Goal: Navigation & Orientation: Find specific page/section

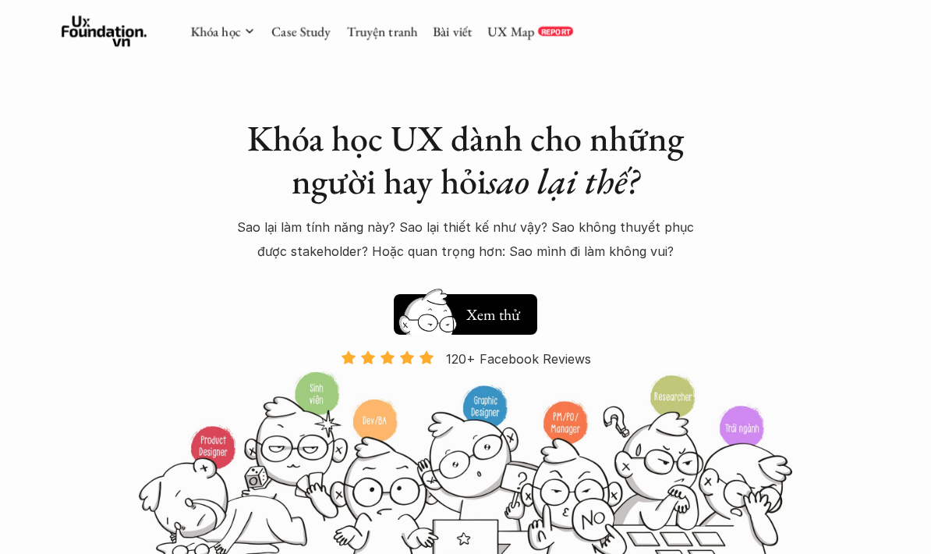
click at [524, 39] on link "UX Map" at bounding box center [510, 31] width 47 height 17
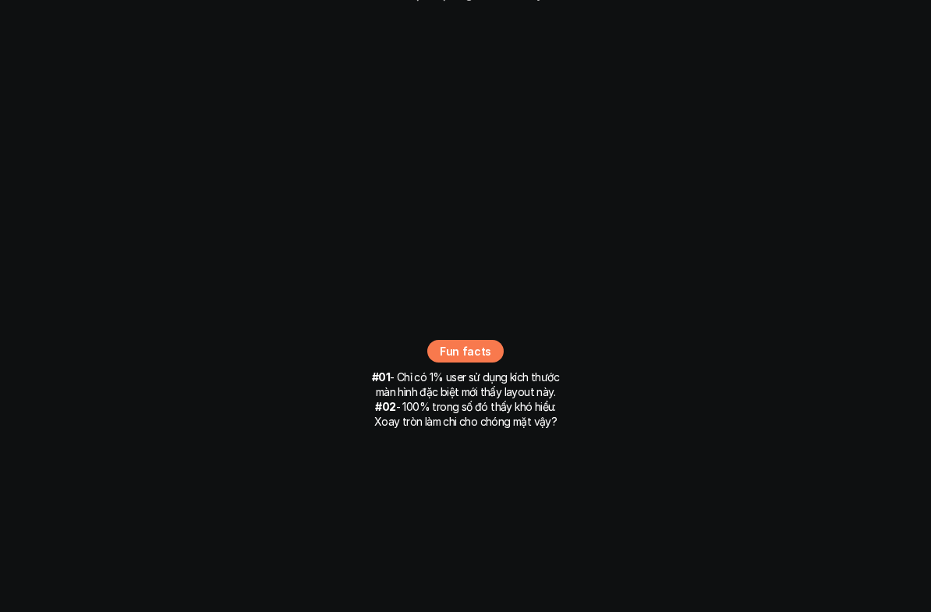
scroll to position [10426, 0]
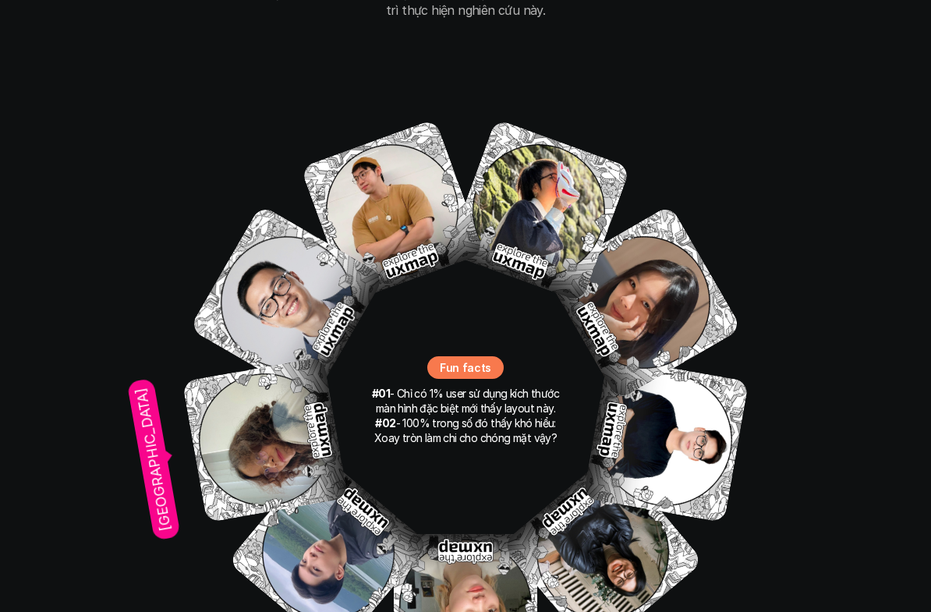
click at [236, 363] on img at bounding box center [265, 439] width 166 height 166
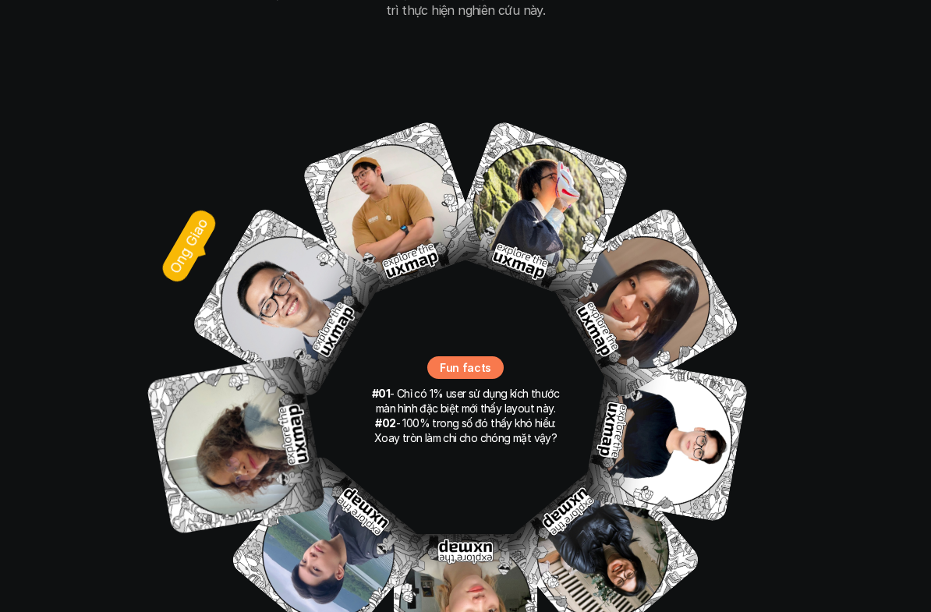
click at [232, 266] on img at bounding box center [287, 302] width 196 height 196
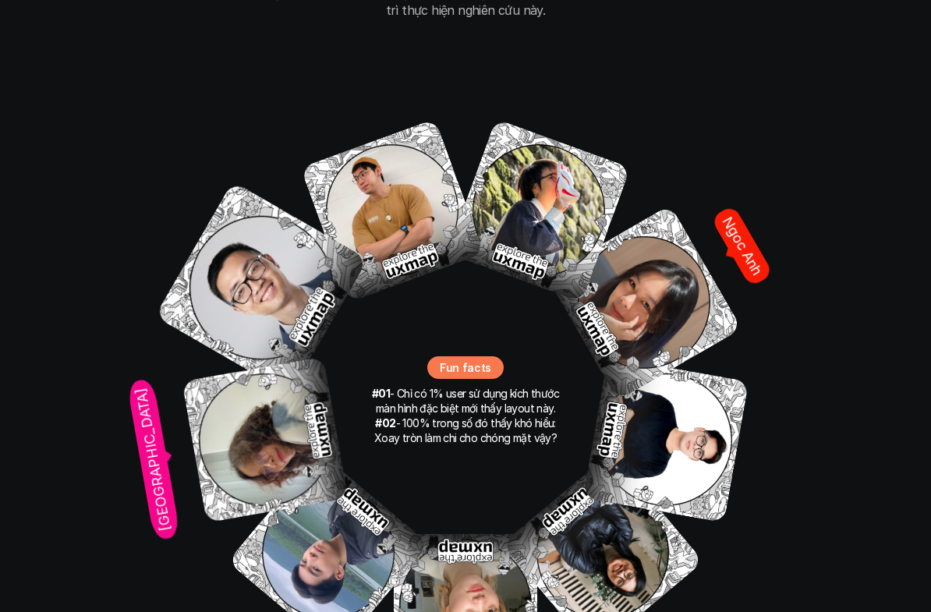
click at [635, 218] on img at bounding box center [644, 302] width 196 height 196
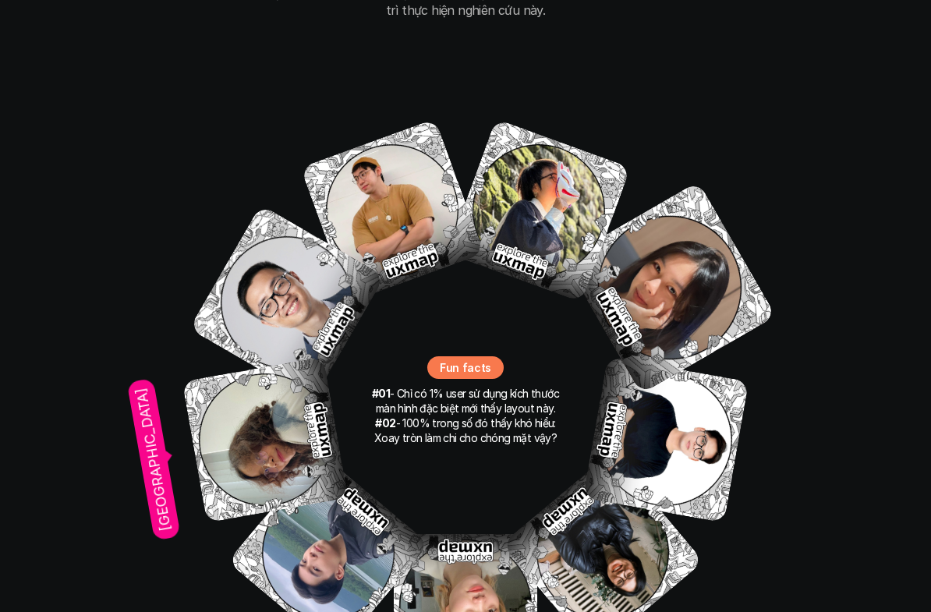
click at [211, 401] on img at bounding box center [265, 439] width 166 height 166
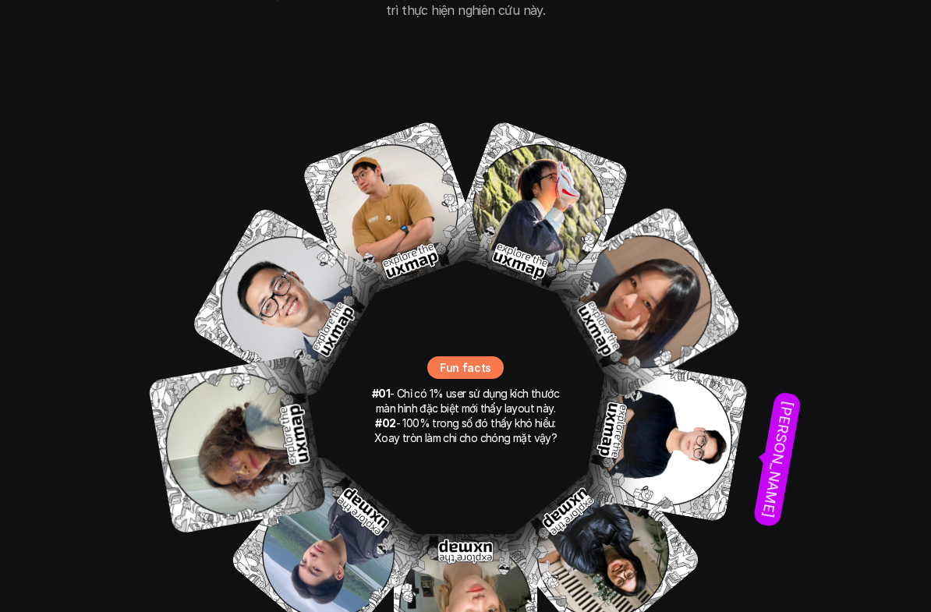
click at [706, 395] on img at bounding box center [666, 439] width 166 height 166
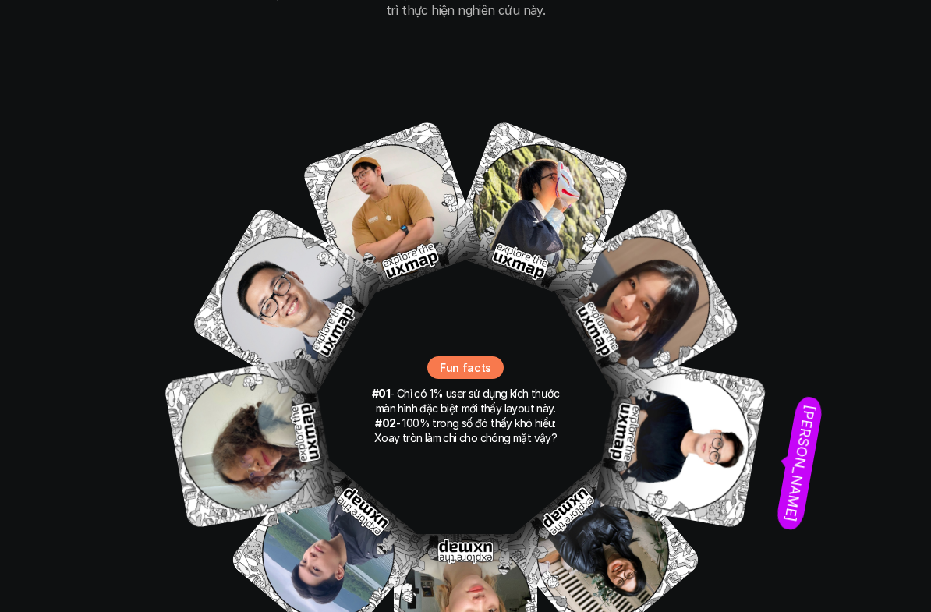
click at [712, 424] on img at bounding box center [680, 442] width 173 height 173
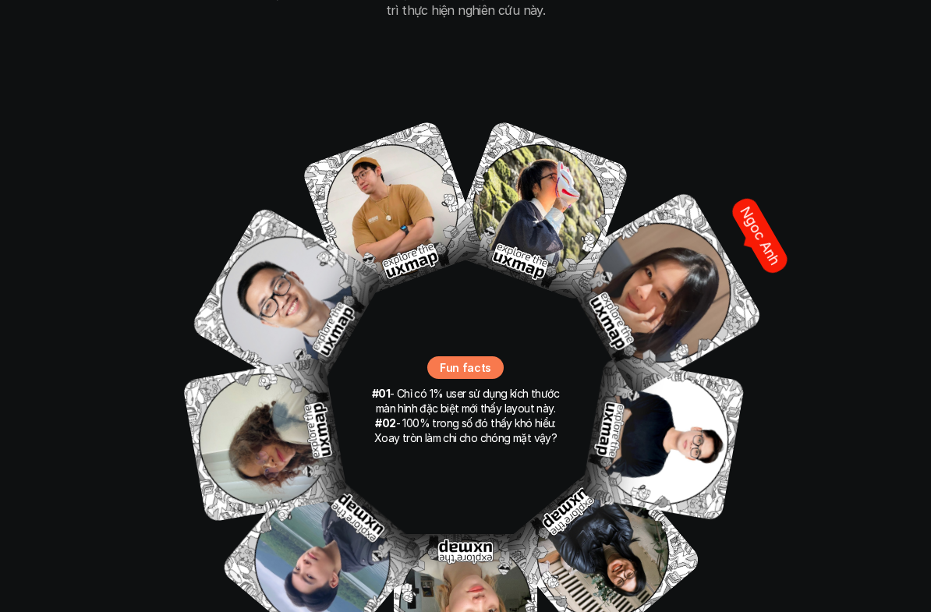
click at [694, 260] on img at bounding box center [661, 292] width 207 height 207
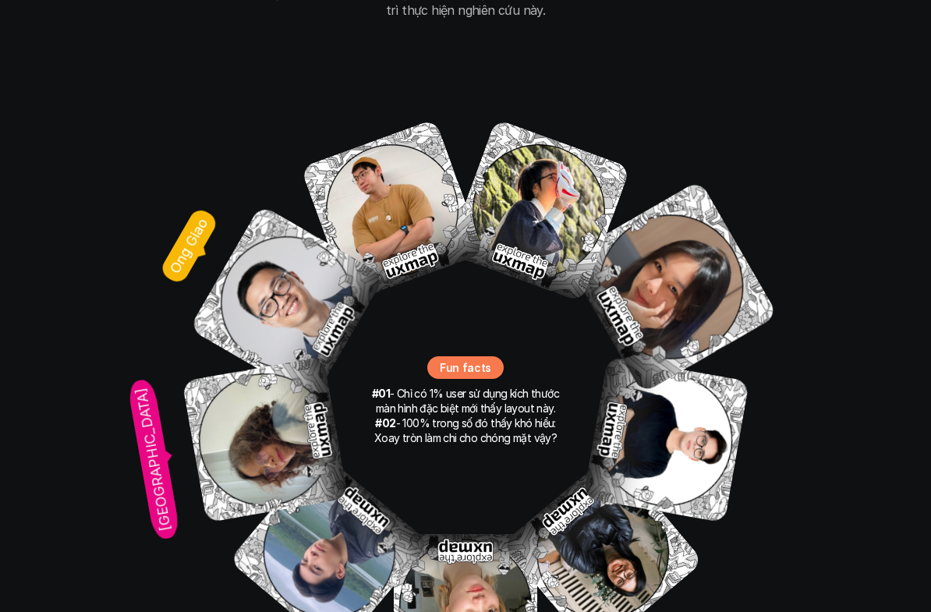
click at [262, 254] on img at bounding box center [287, 302] width 196 height 196
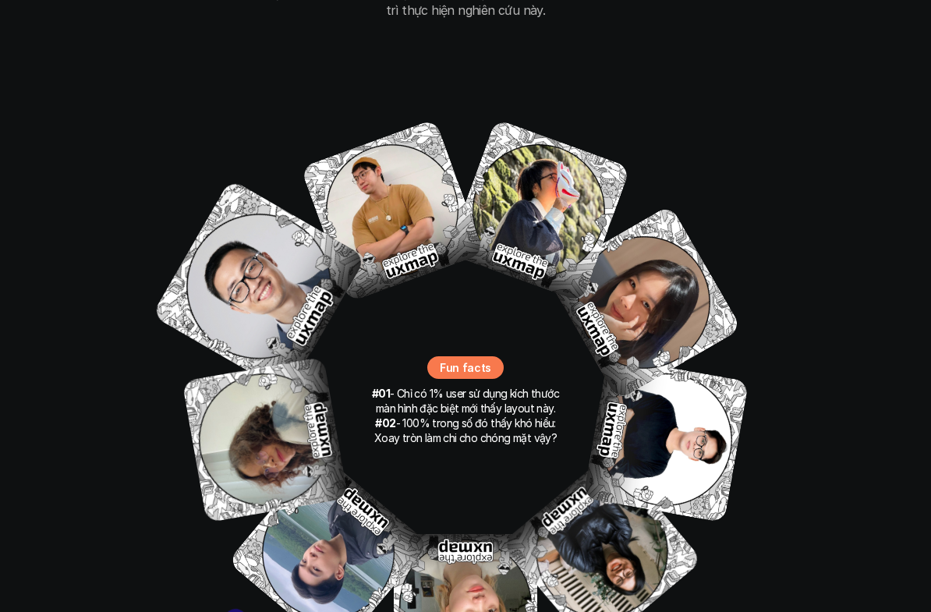
click at [104, 100] on div "our team những người thực hiện Thành viên thực hiện là những người muốn tìm đượ…" at bounding box center [466, 281] width 780 height 1018
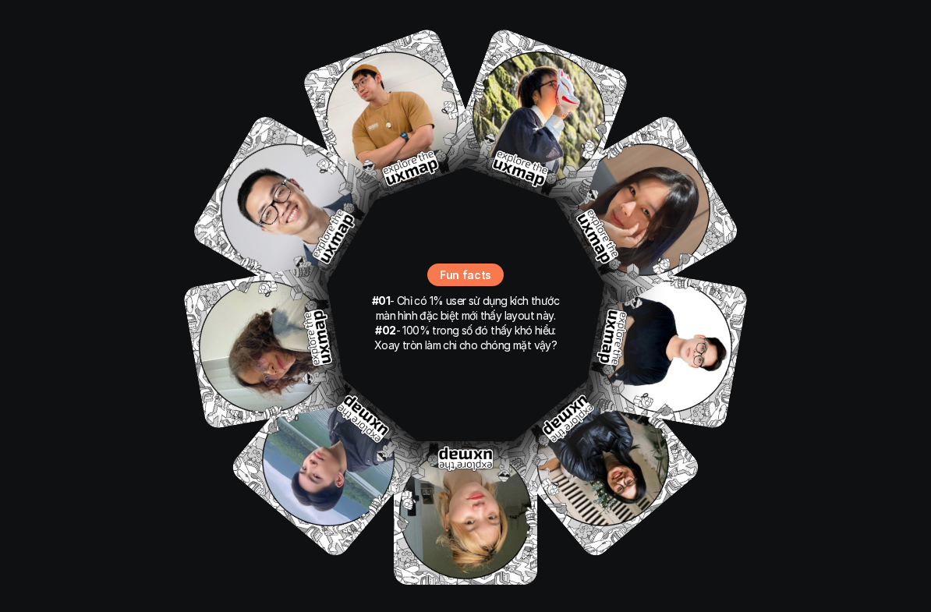
scroll to position [10518, 0]
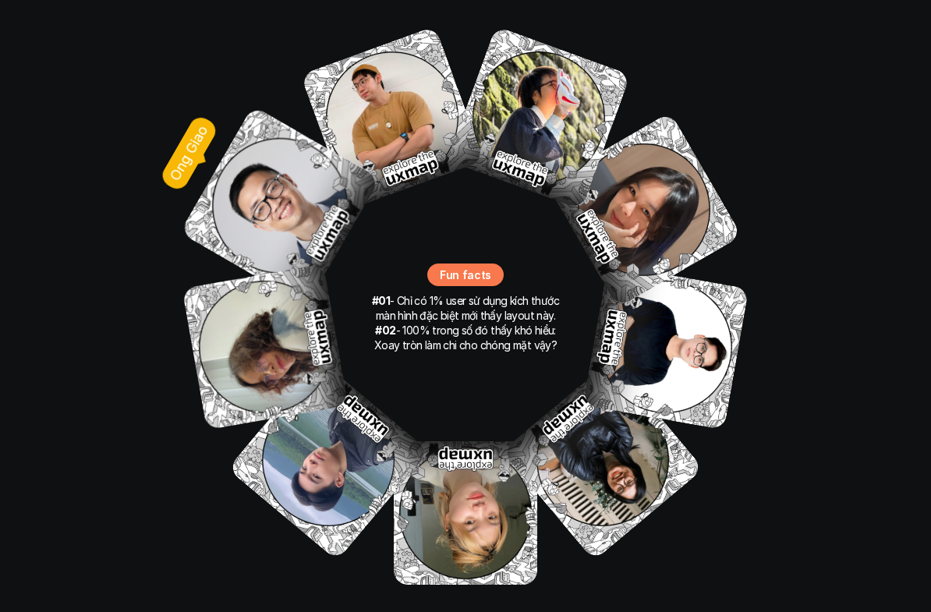
click at [264, 142] on img at bounding box center [279, 206] width 200 height 200
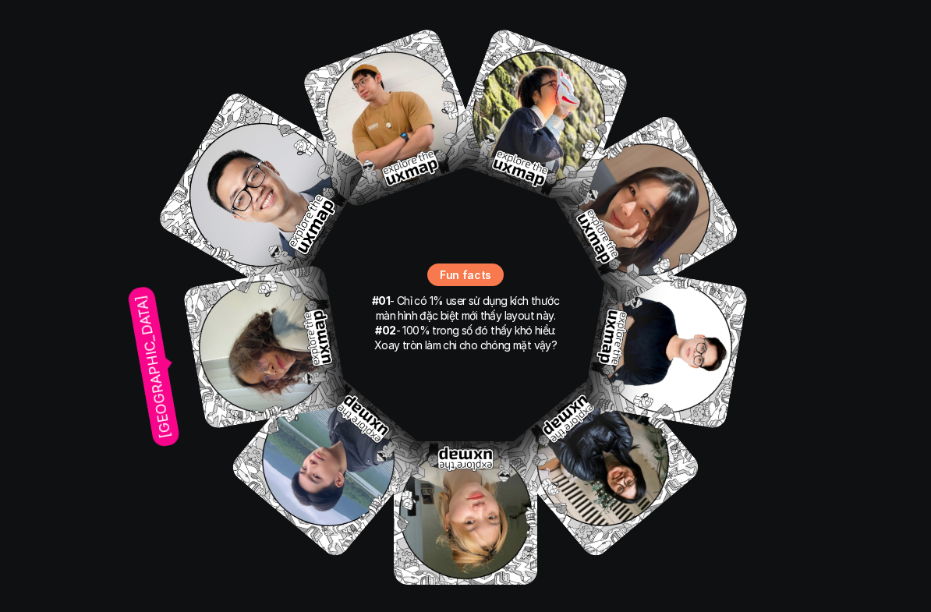
click at [237, 264] on img at bounding box center [265, 347] width 166 height 166
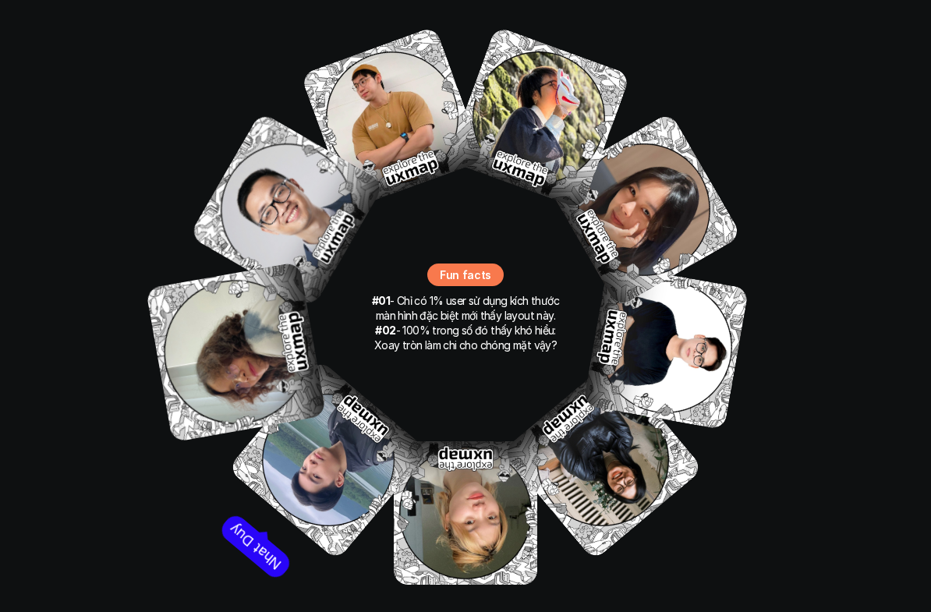
click at [315, 391] on img at bounding box center [328, 461] width 202 height 202
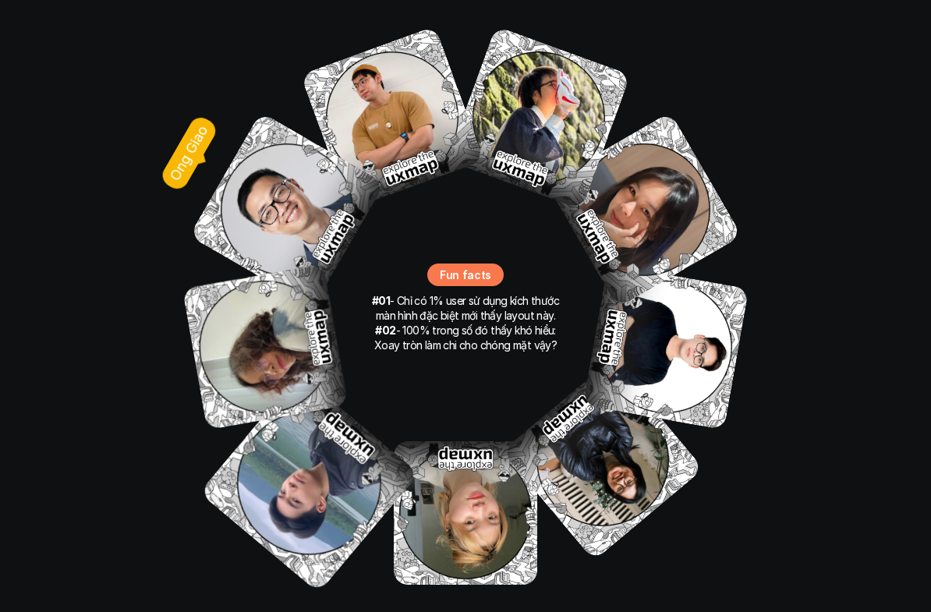
click at [253, 153] on img at bounding box center [287, 210] width 196 height 196
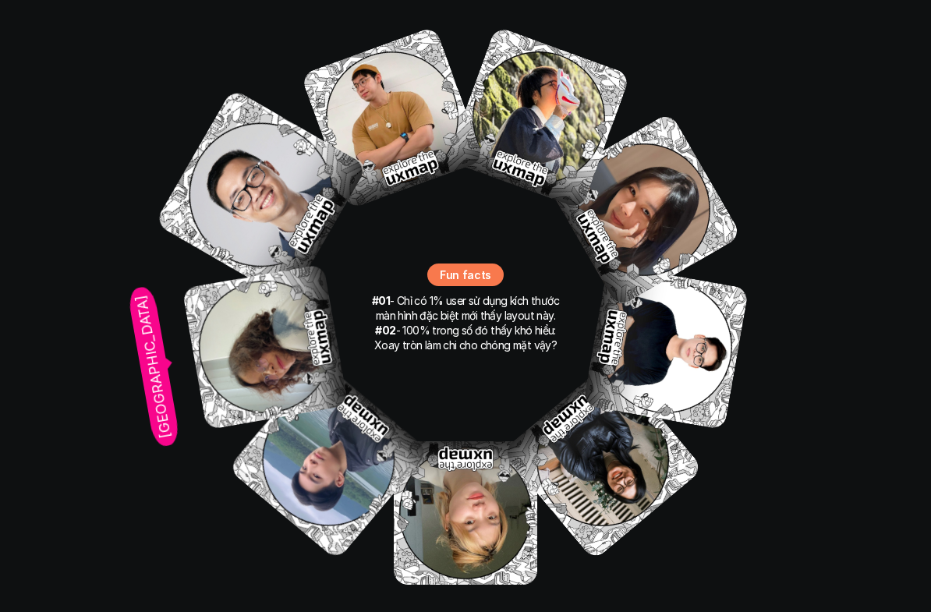
click at [253, 275] on img at bounding box center [265, 347] width 166 height 166
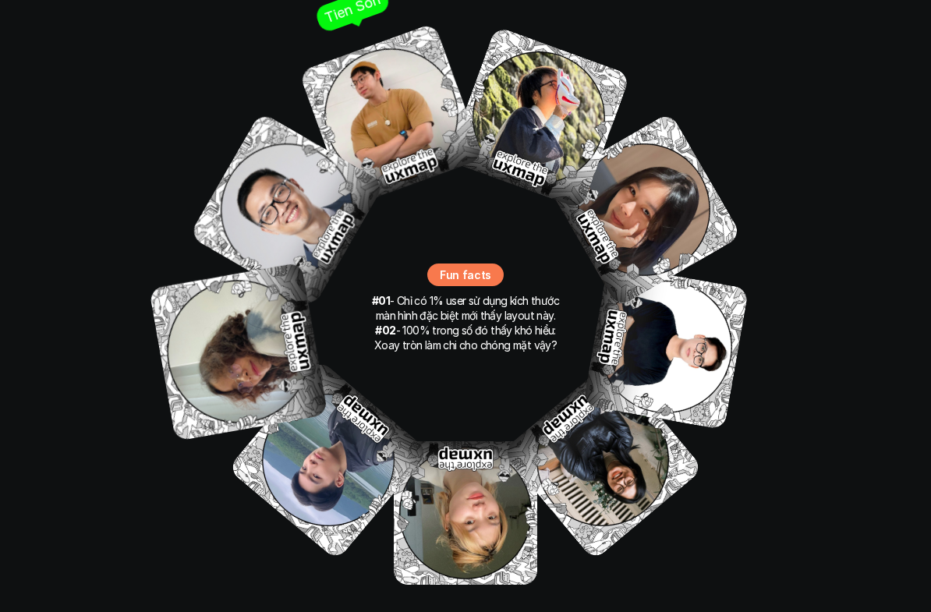
click at [360, 66] on img at bounding box center [392, 116] width 186 height 186
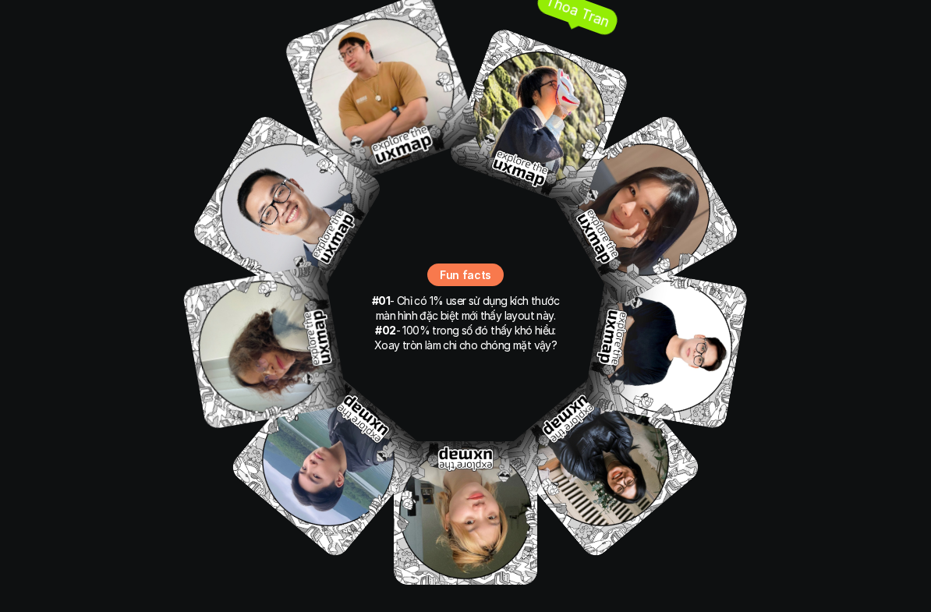
click at [534, 69] on img at bounding box center [539, 119] width 184 height 184
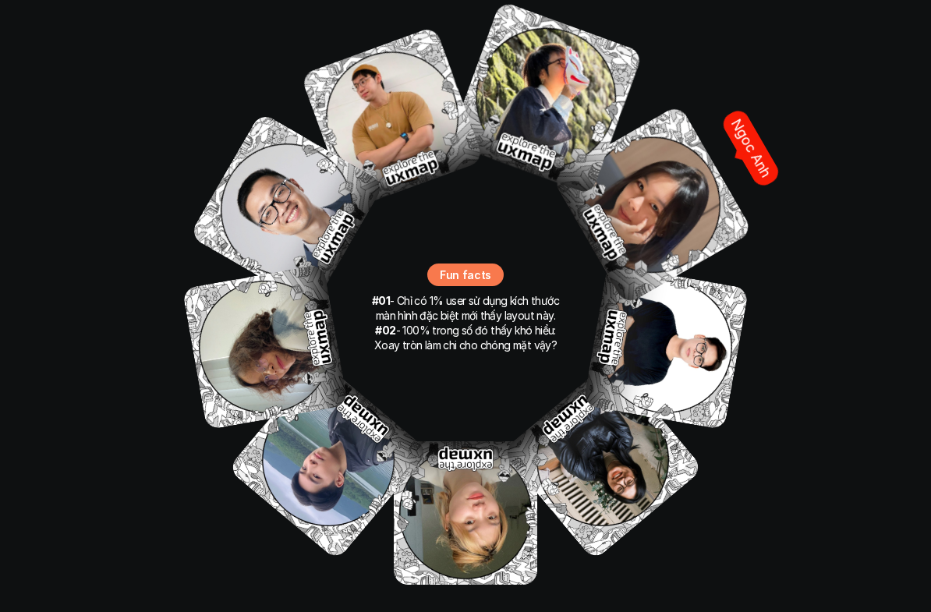
click at [612, 145] on img at bounding box center [651, 204] width 201 height 201
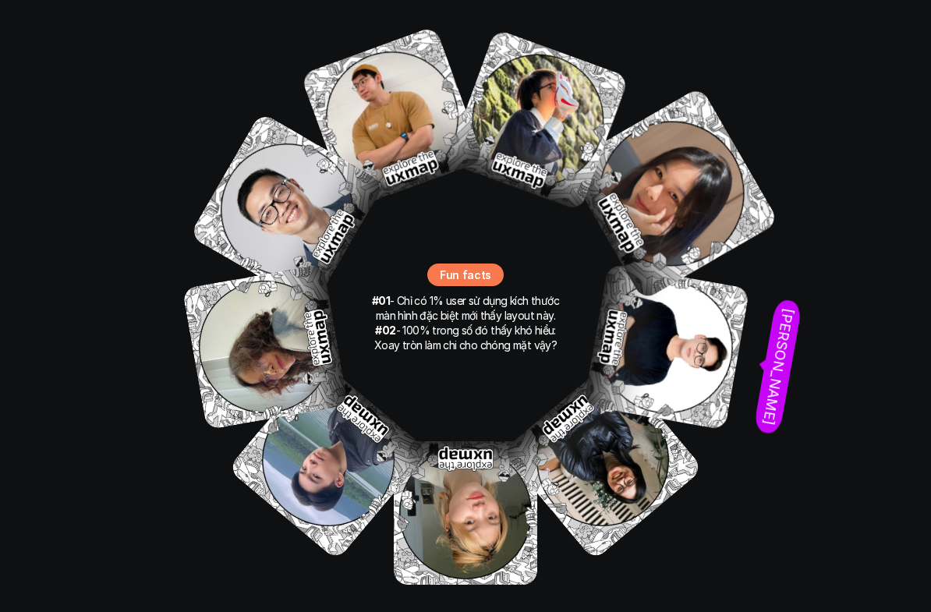
click at [657, 280] on img at bounding box center [666, 347] width 167 height 167
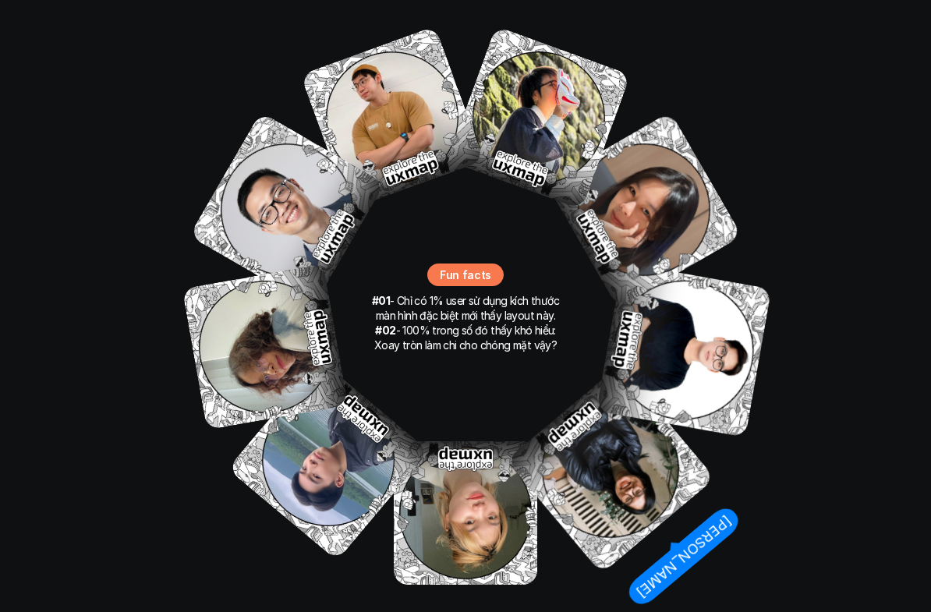
click at [575, 410] on img at bounding box center [610, 469] width 209 height 209
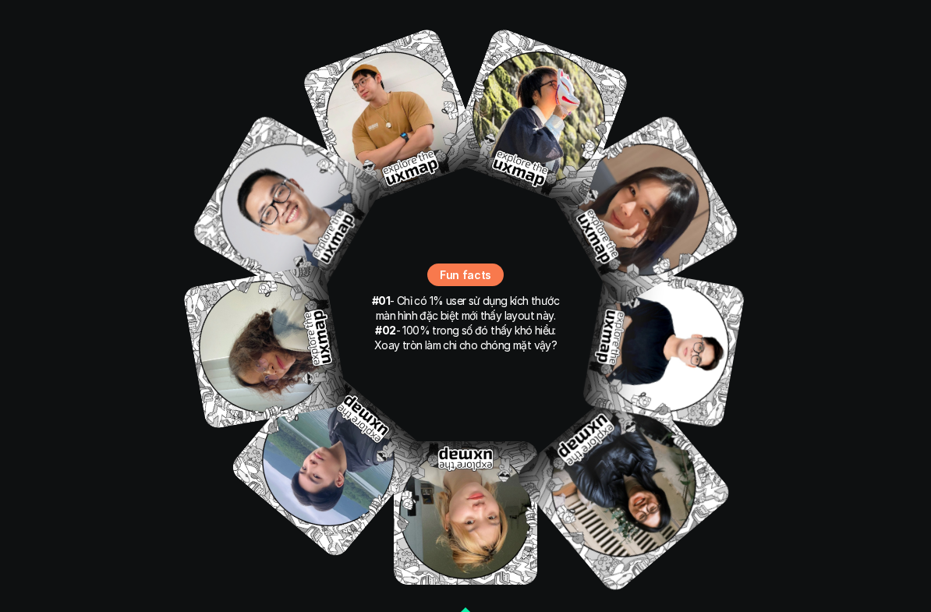
click at [469, 462] on img at bounding box center [465, 513] width 143 height 143
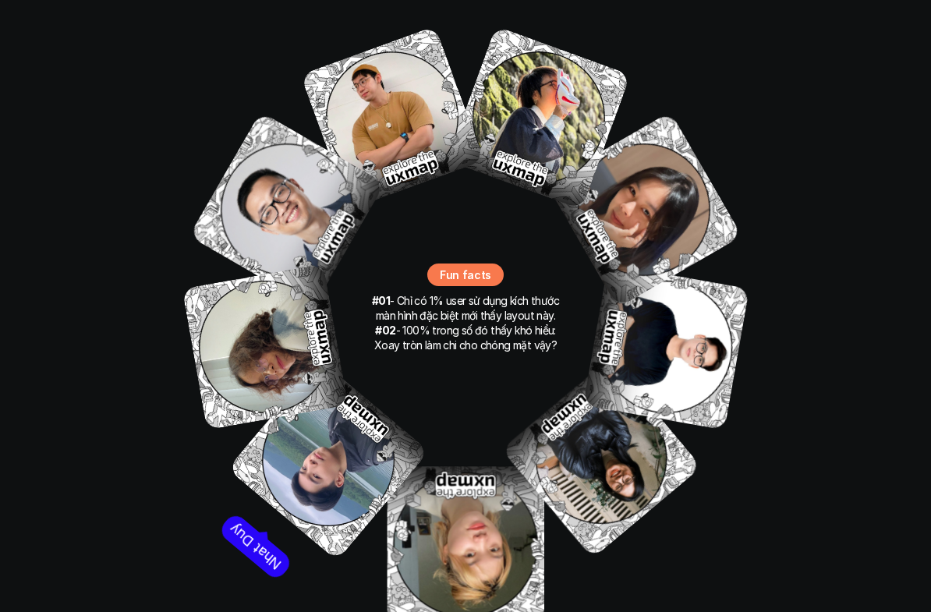
click at [352, 414] on img at bounding box center [328, 461] width 202 height 202
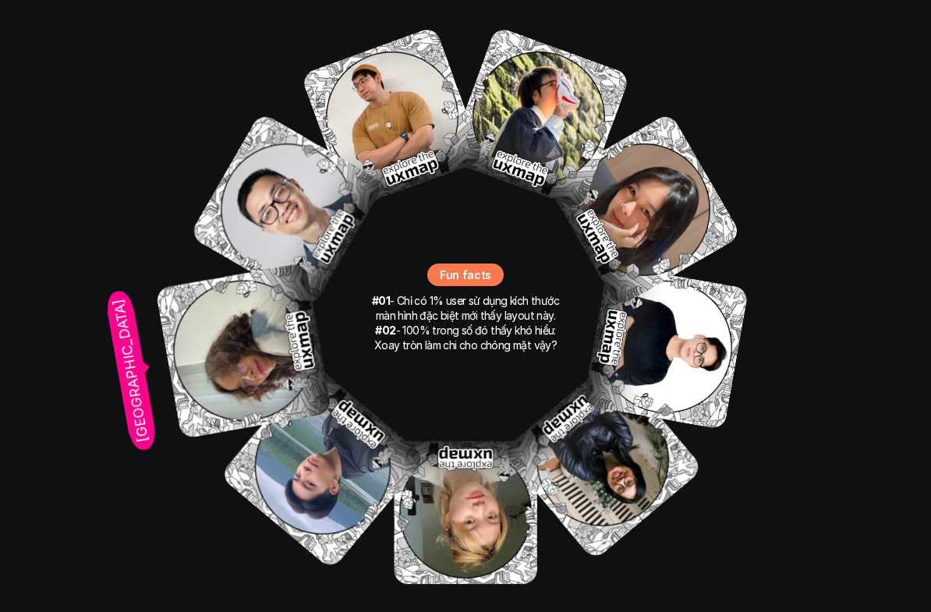
click at [246, 321] on img at bounding box center [243, 351] width 177 height 177
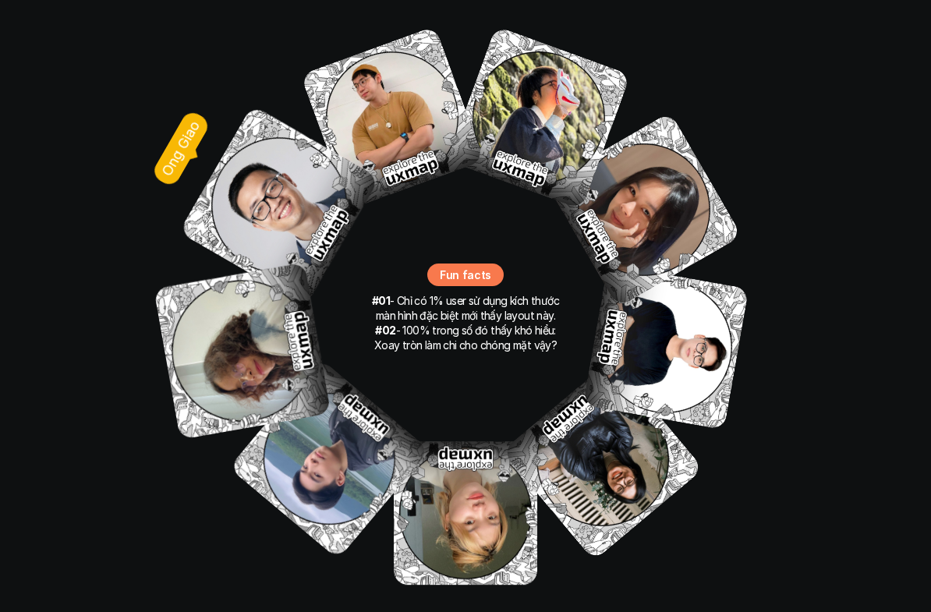
click at [254, 180] on img at bounding box center [279, 205] width 201 height 201
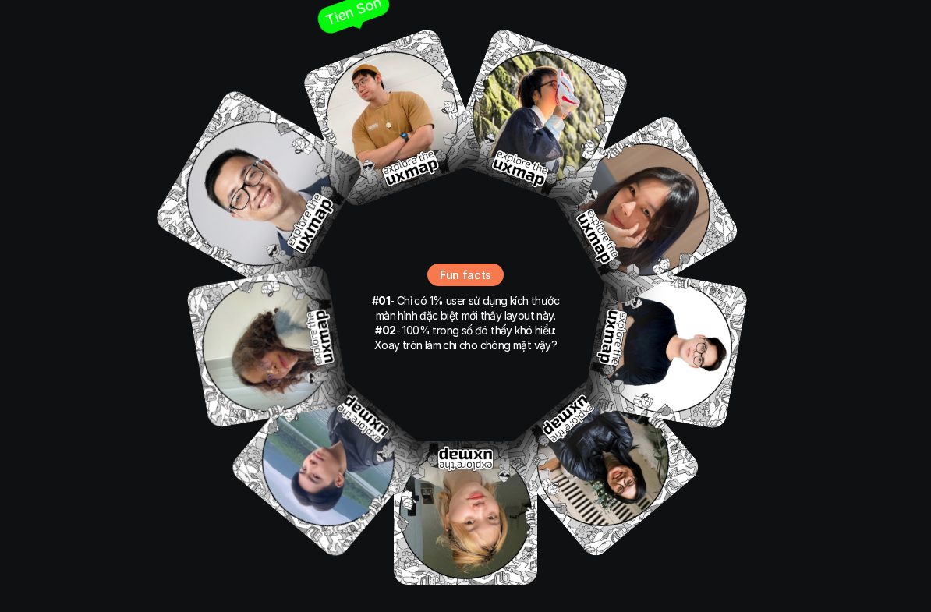
click at [374, 69] on img at bounding box center [392, 119] width 184 height 184
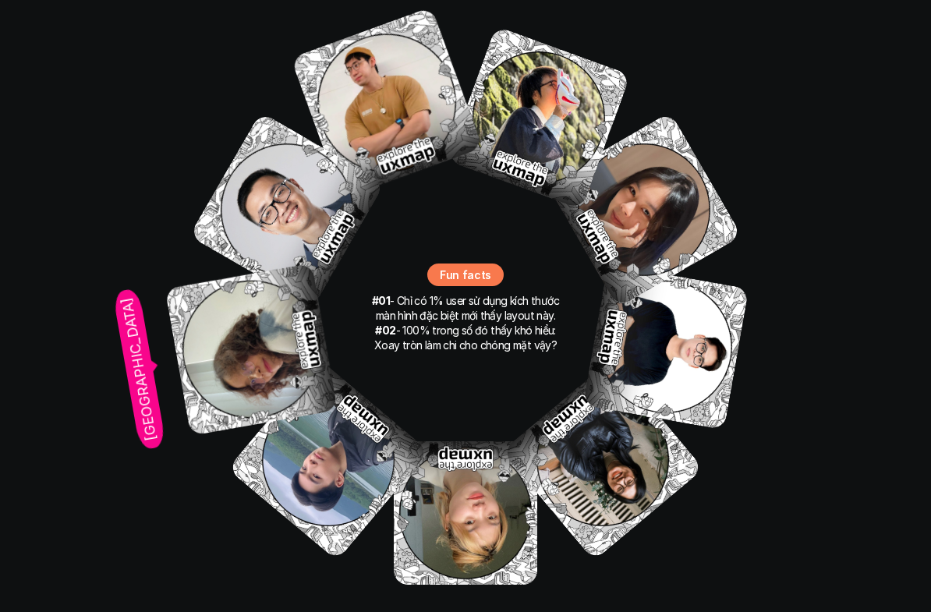
click at [234, 264] on img at bounding box center [251, 350] width 173 height 173
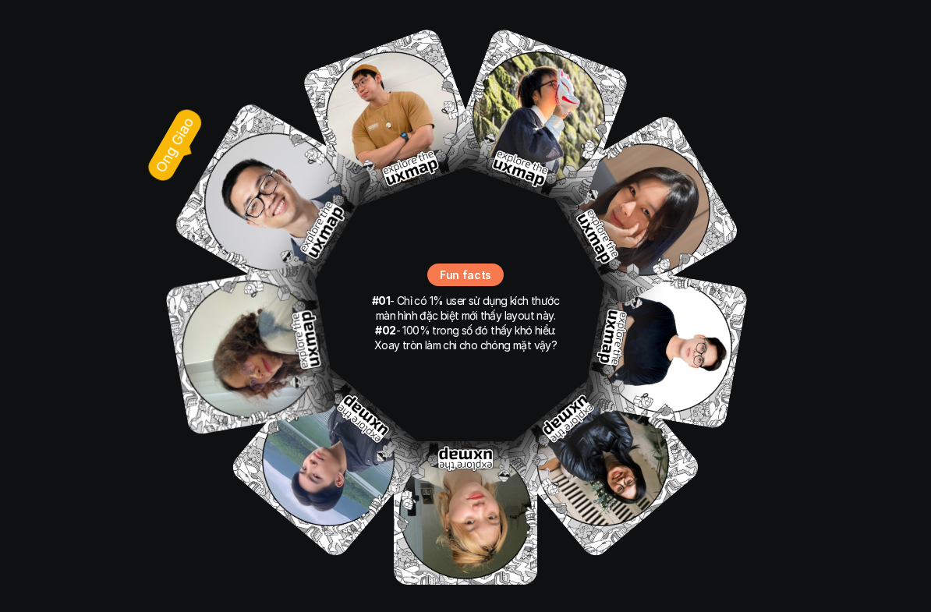
click at [221, 149] on img at bounding box center [273, 202] width 205 height 205
